Goal: Task Accomplishment & Management: Use online tool/utility

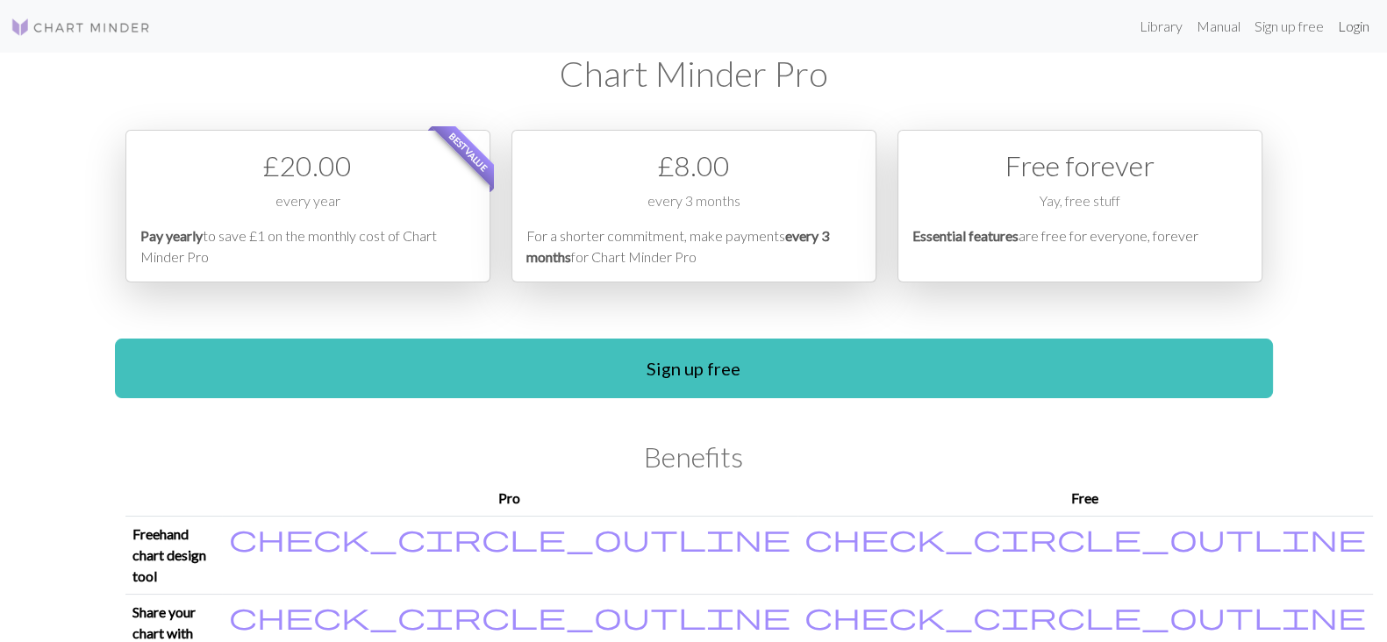
click at [1354, 32] on link "Login" at bounding box center [1354, 26] width 46 height 35
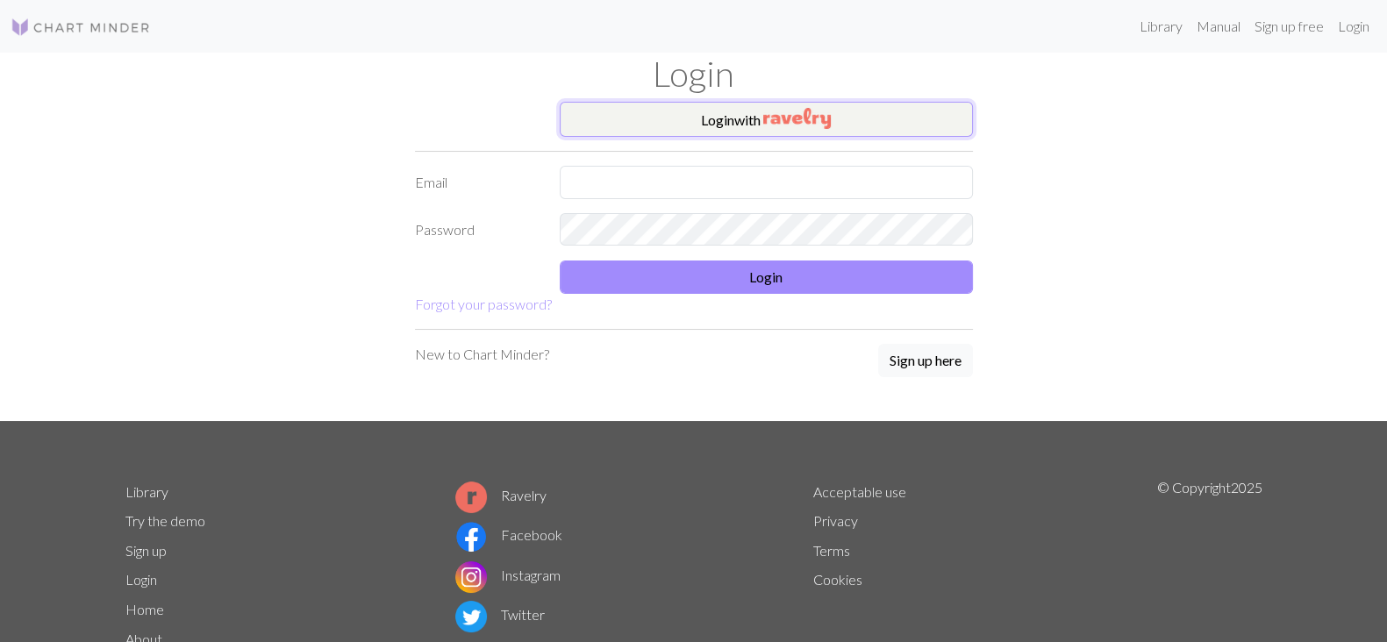
click at [809, 121] on img "button" at bounding box center [797, 118] width 68 height 21
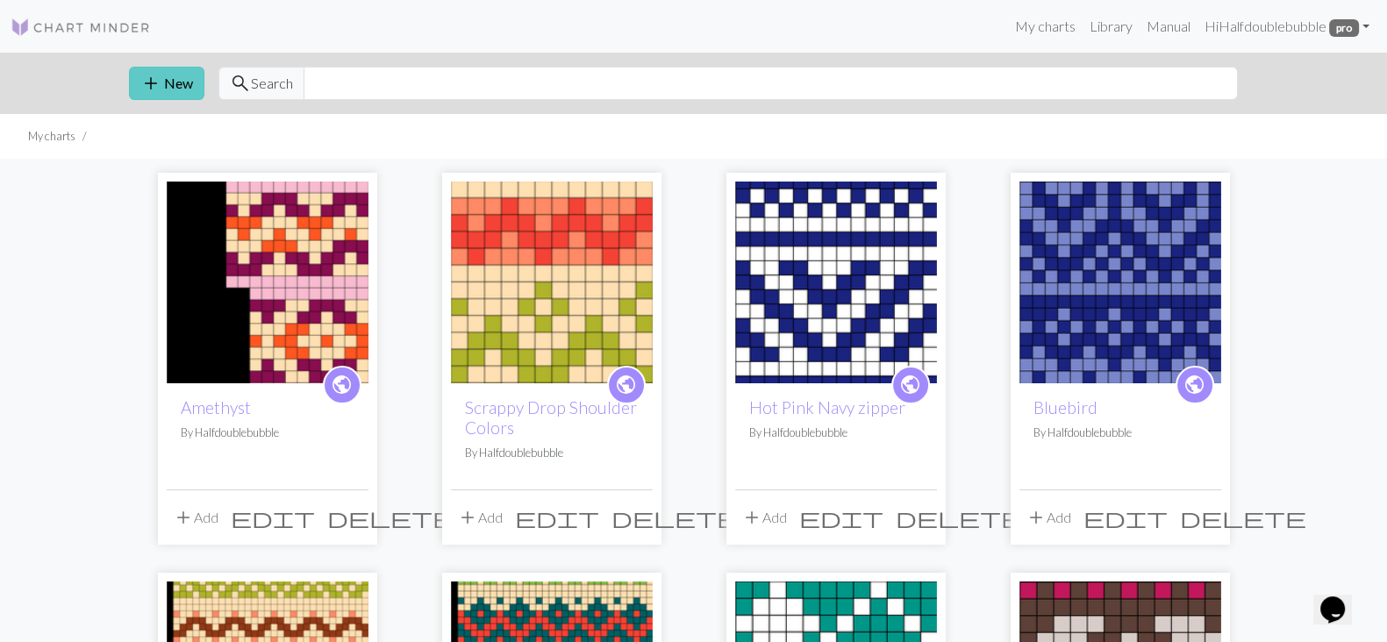
click at [151, 82] on span "add" at bounding box center [150, 83] width 21 height 25
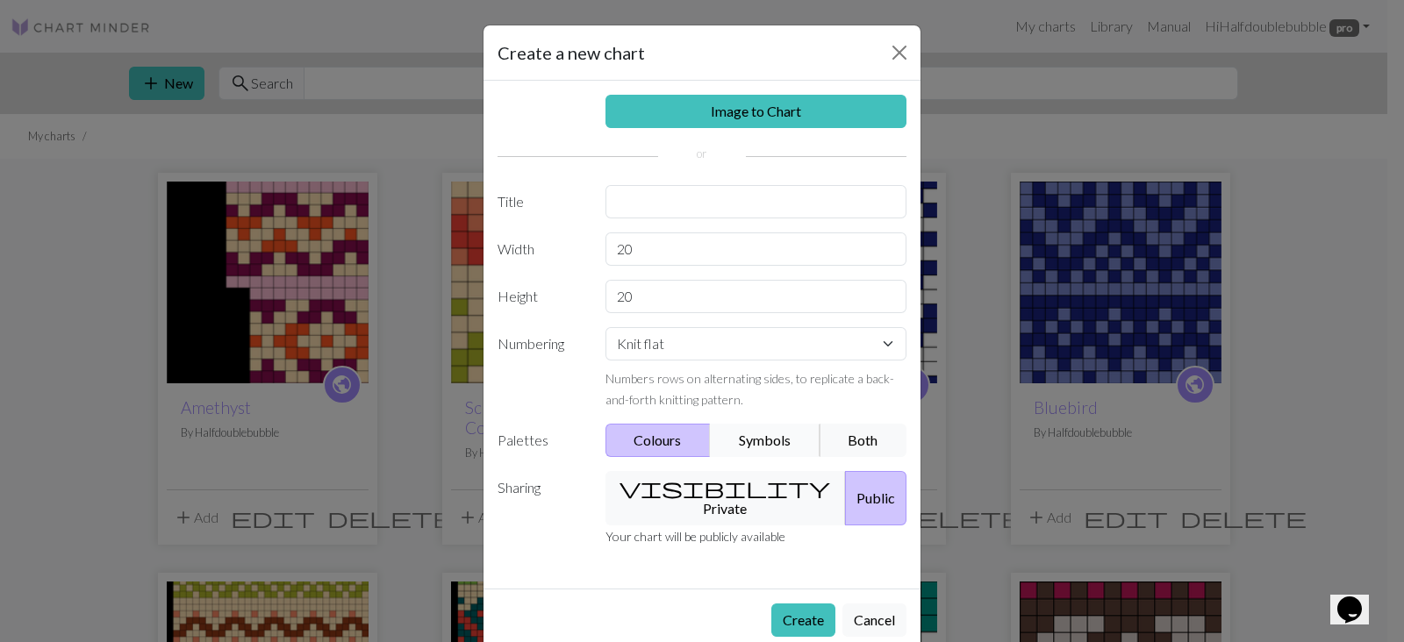
click at [744, 440] on button "Symbols" at bounding box center [765, 440] width 111 height 33
click at [863, 432] on button "Both" at bounding box center [863, 440] width 88 height 33
